Goal: Ask a question

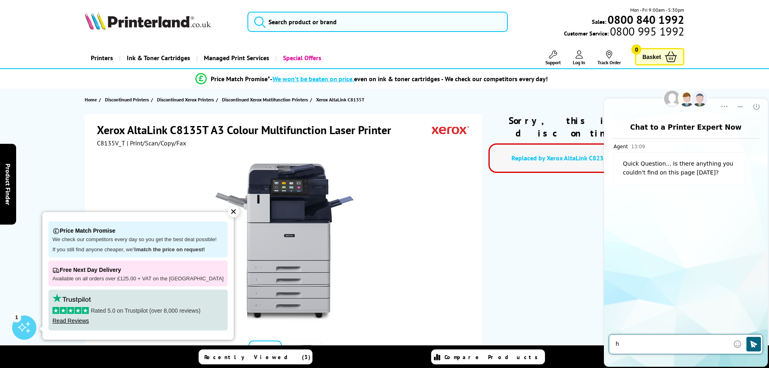
type textarea "hi"
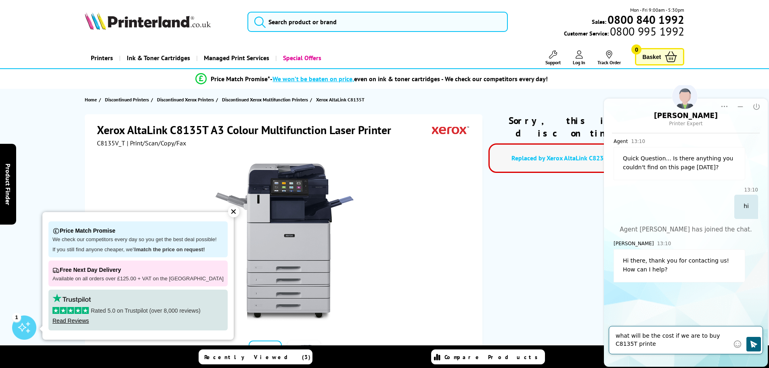
type textarea "what will be the cost if we are to buy C8135T printer"
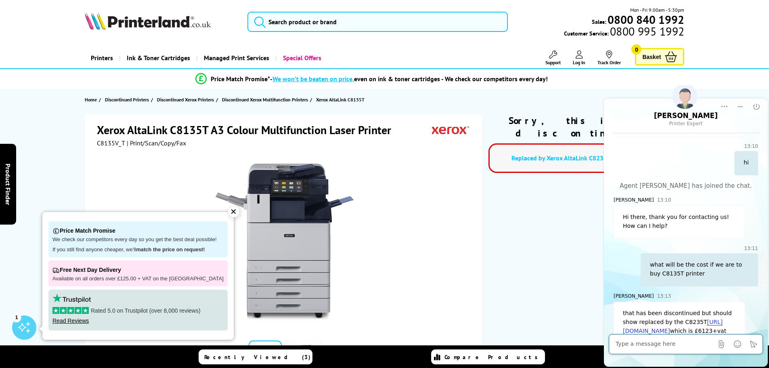
scroll to position [79, 0]
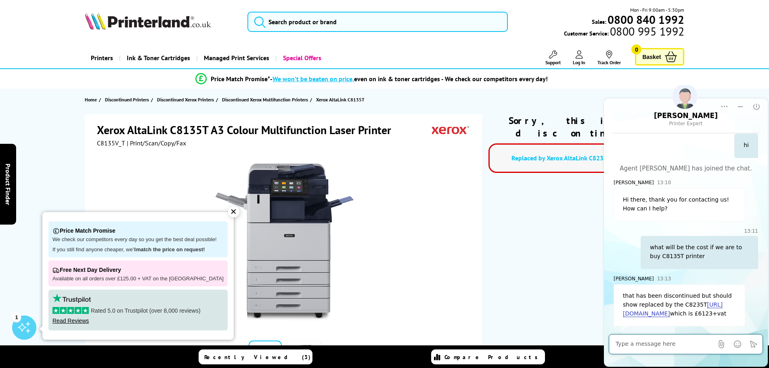
click at [639, 344] on textarea at bounding box center [665, 344] width 98 height 8
type textarea "Thanbk you verymuch Carl."
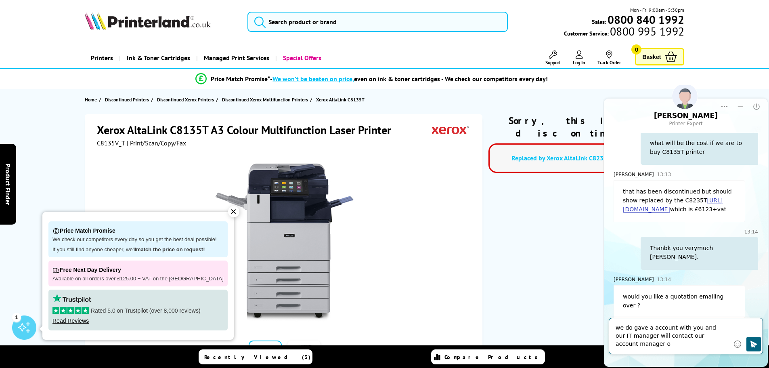
scroll to position [173, 0]
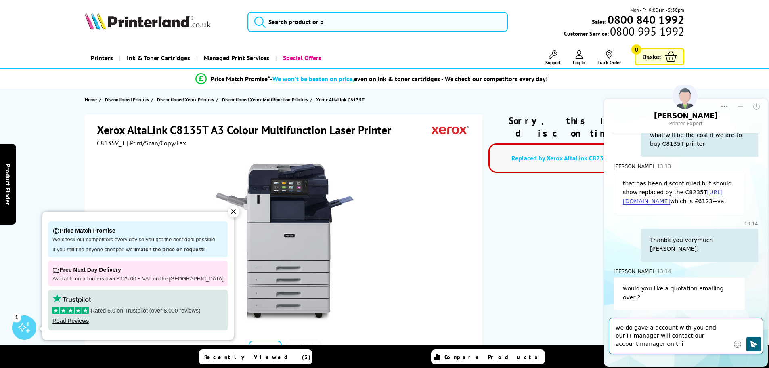
type textarea "we do gave a account with you and our IT manager will contact our account manag…"
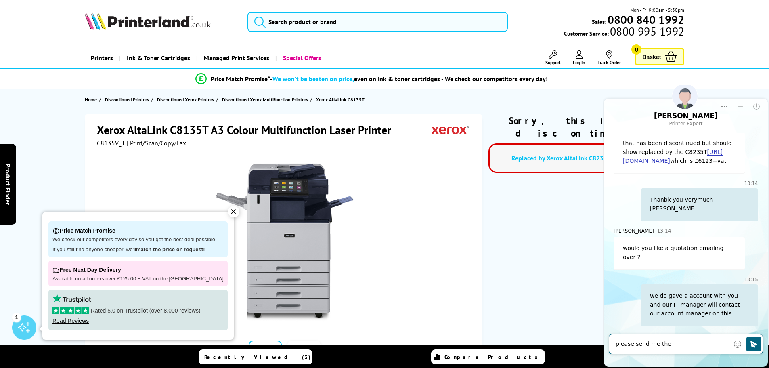
scroll to position [253, 0]
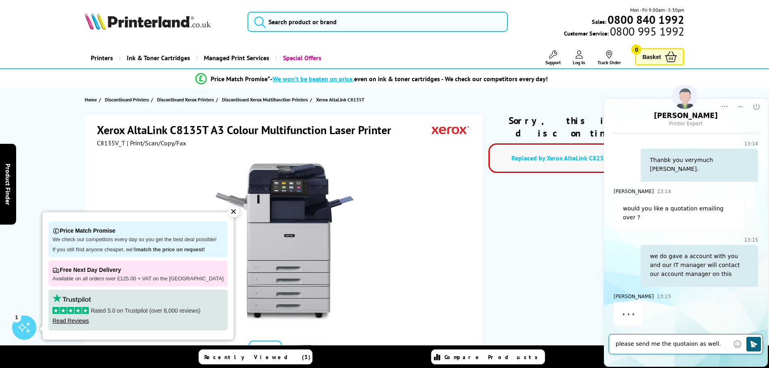
type textarea "please send me the quotaion as well."
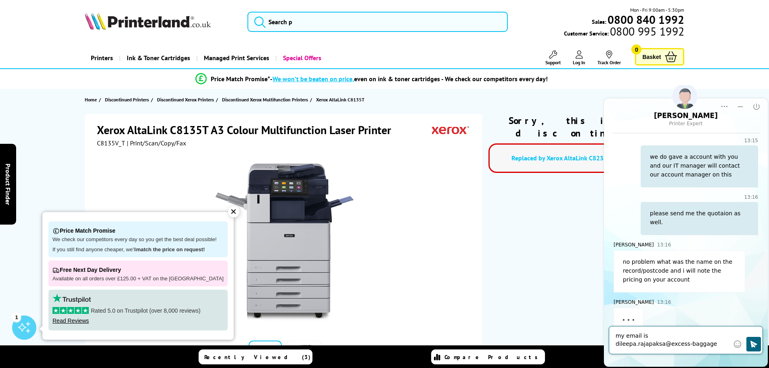
scroll to position [357, 0]
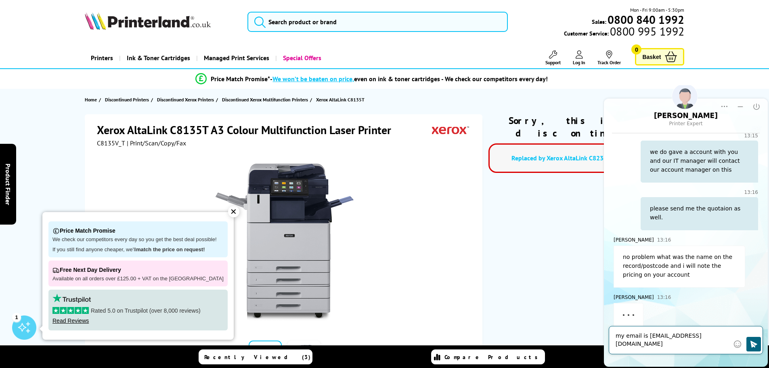
type textarea "my email is dileepa.rajapaksa@excess-baggage.com"
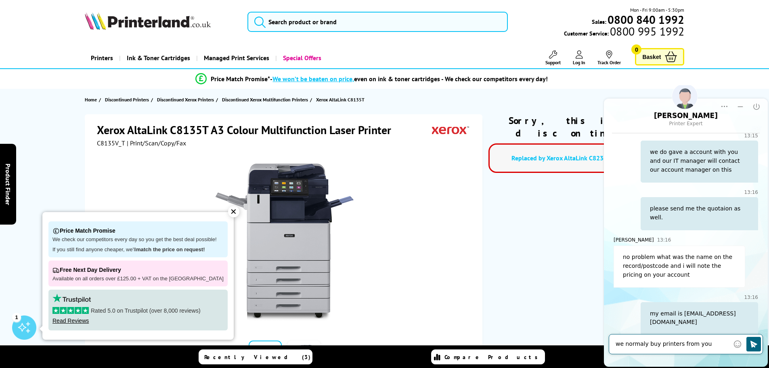
type textarea "we normaly buy printers from you only.."
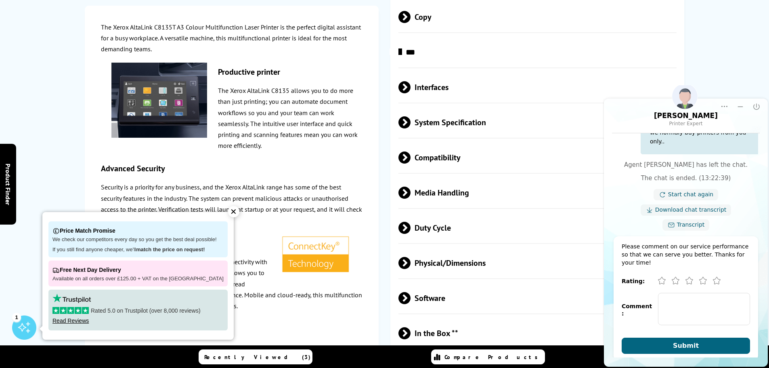
scroll to position [969, 0]
